Goal: Information Seeking & Learning: Understand process/instructions

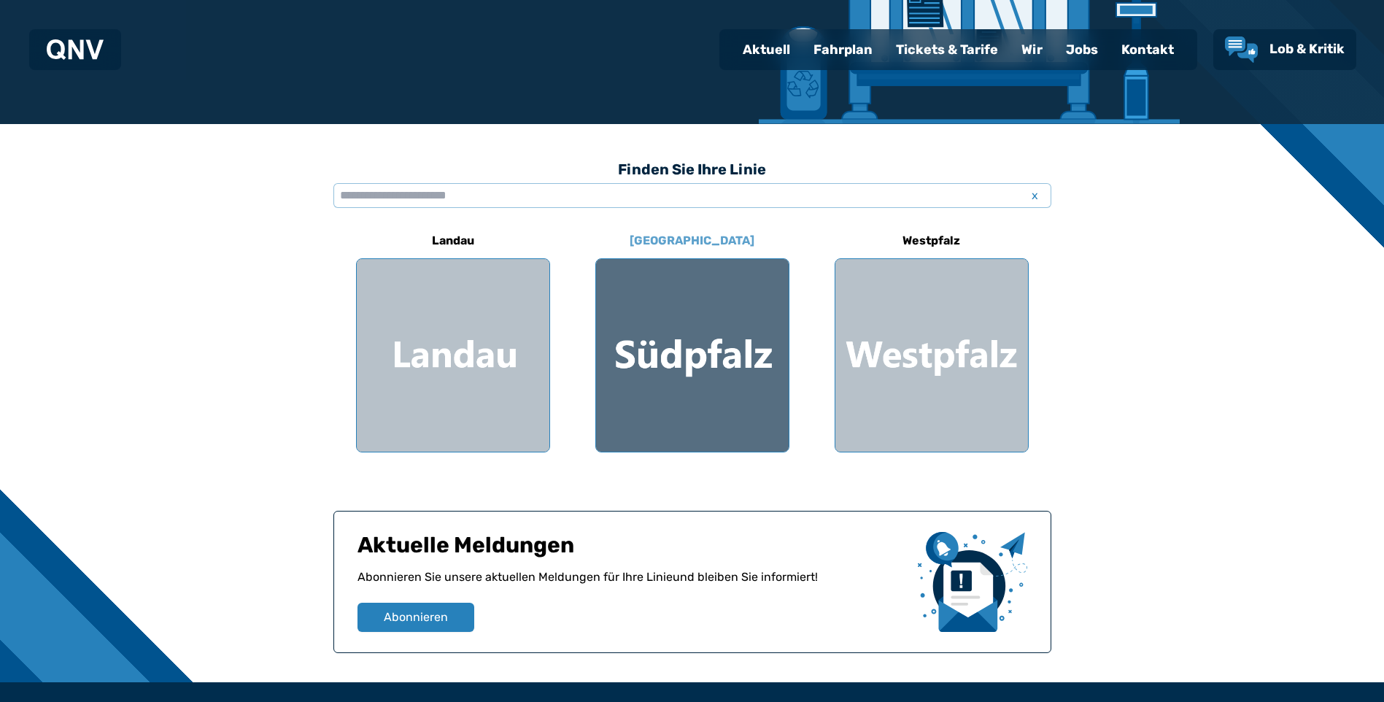
click at [707, 400] on div at bounding box center [692, 355] width 193 height 193
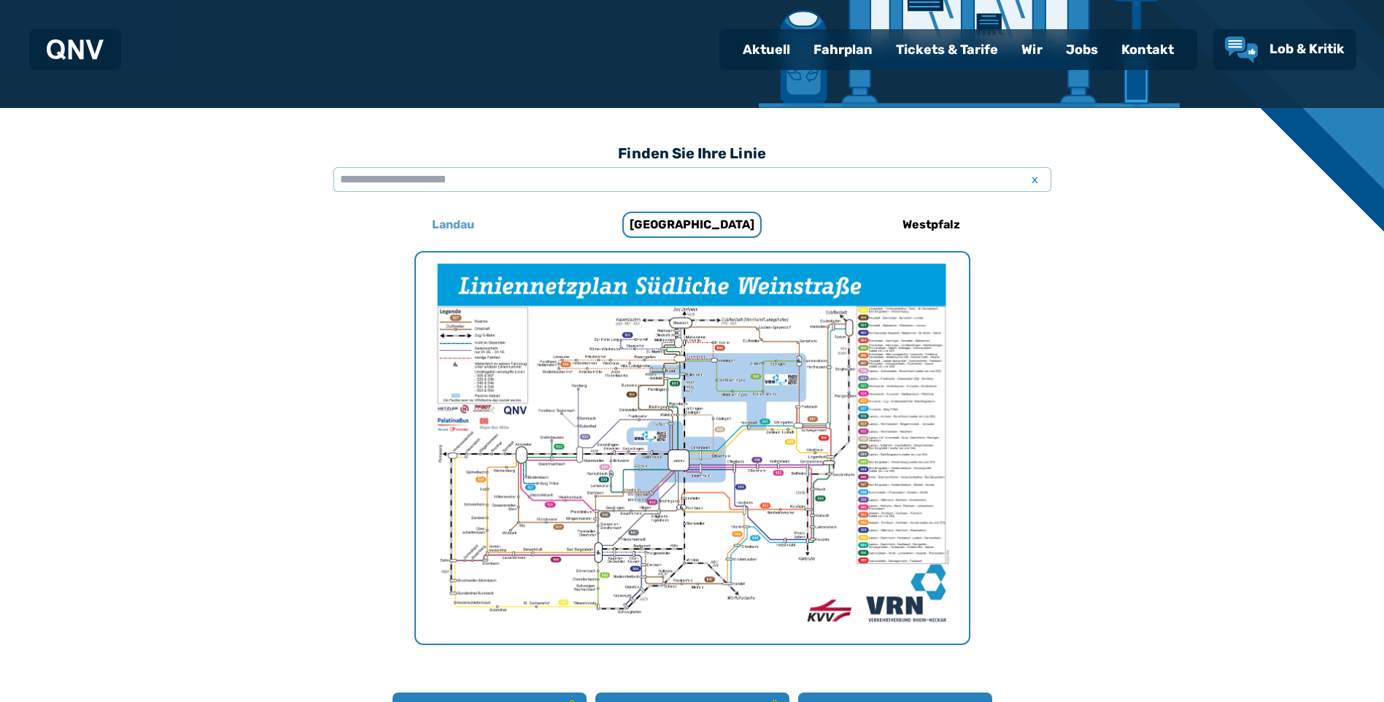
scroll to position [303, 0]
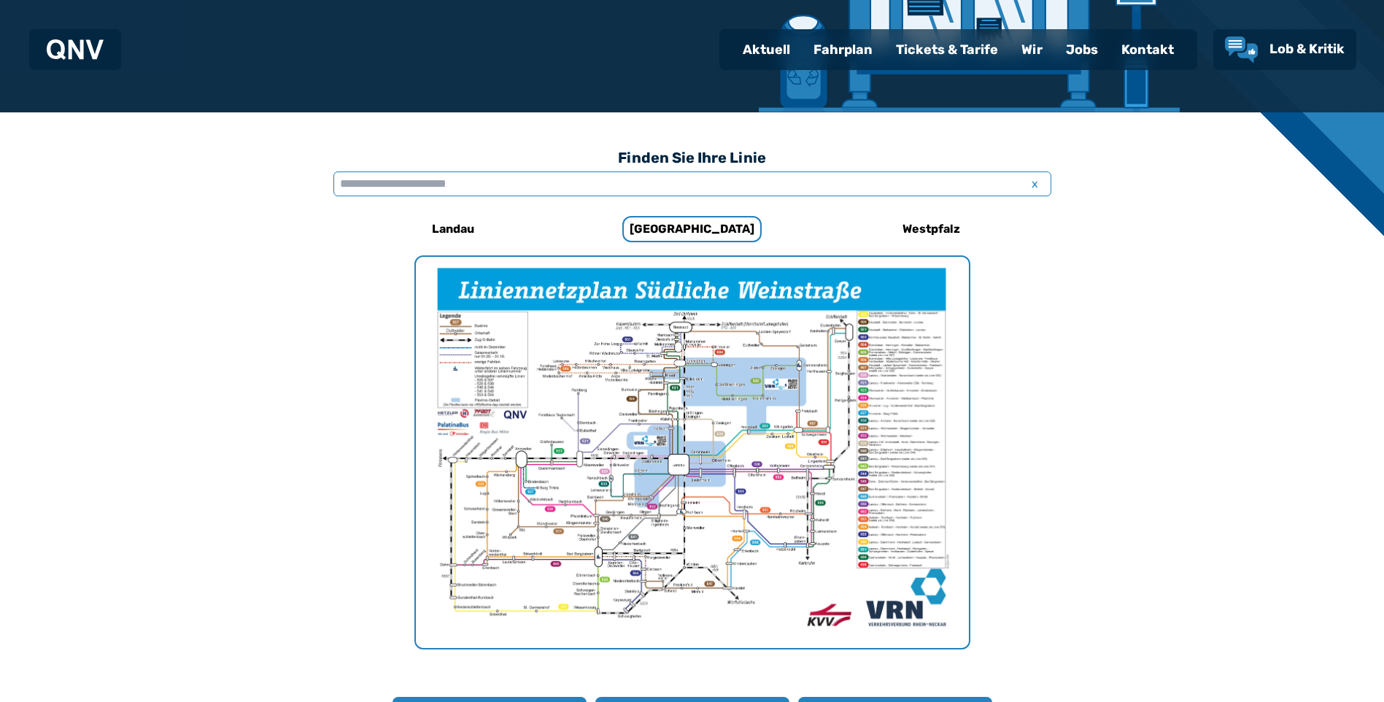
click at [438, 191] on input "text" at bounding box center [692, 183] width 718 height 25
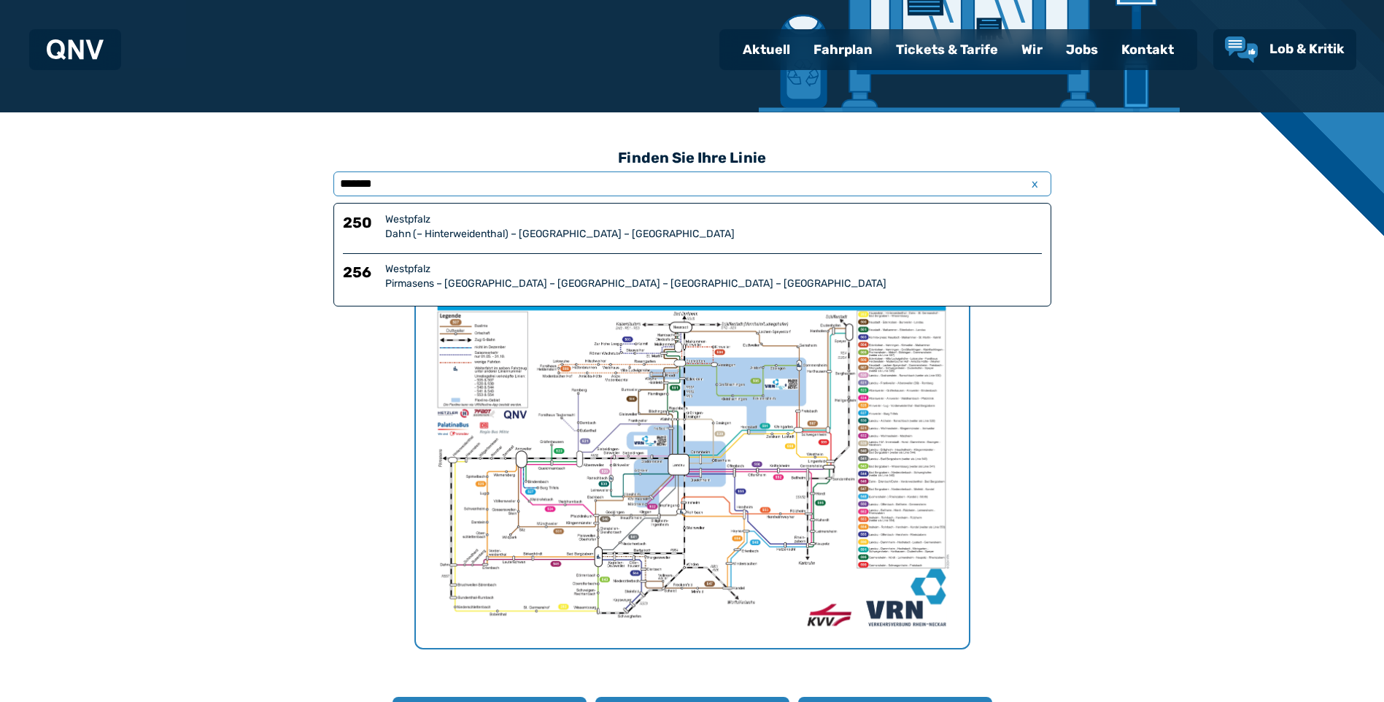
type input "*******"
click at [521, 236] on div "Dahn (– Hinterweidenthal) – [GEOGRAPHIC_DATA] – [GEOGRAPHIC_DATA]" at bounding box center [713, 234] width 657 height 15
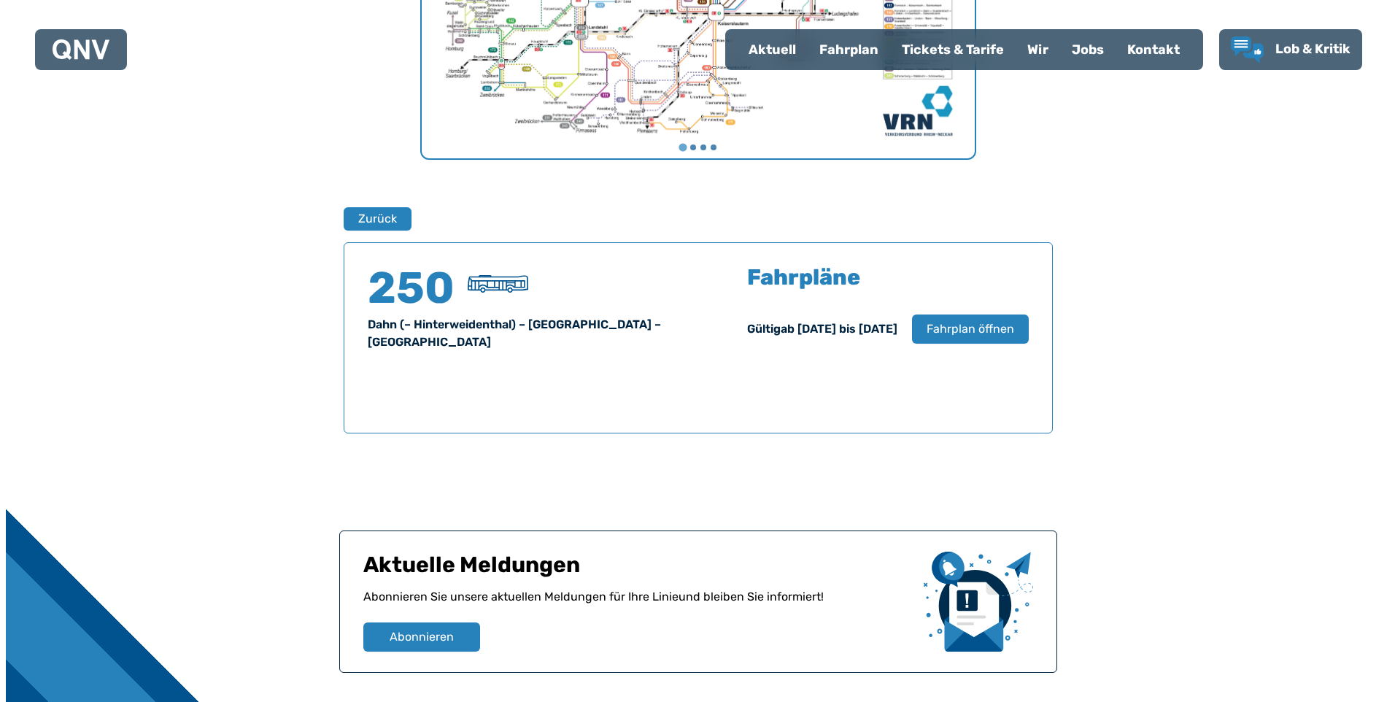
scroll to position [669, 0]
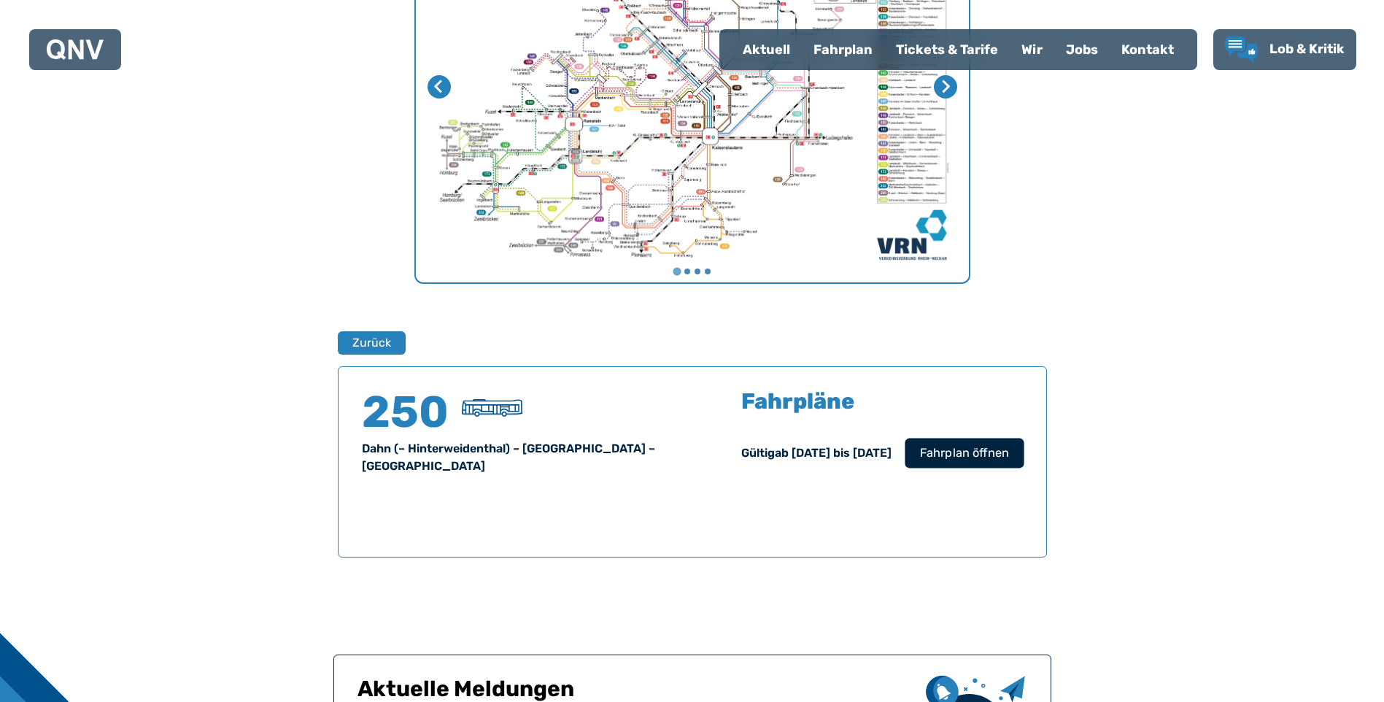
click at [933, 446] on span "Fahrplan öffnen" at bounding box center [963, 453] width 89 height 18
